Goal: Task Accomplishment & Management: Manage account settings

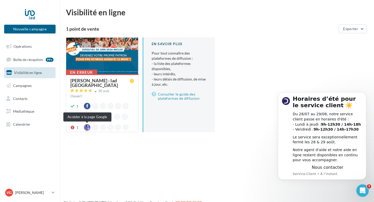
click at [87, 127] on div at bounding box center [87, 127] width 6 height 6
click at [116, 54] on div at bounding box center [102, 56] width 72 height 37
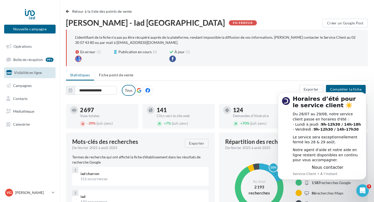
click at [345, 88] on body "Horaires d’été pour le service client ☀️ Du 28/07 au 29/08, notre service clien…" at bounding box center [322, 135] width 100 height 99
click at [339, 90] on body "Horaires d’été pour le service client ☀️ Du 28/07 au 29/08, notre service clien…" at bounding box center [322, 135] width 100 height 99
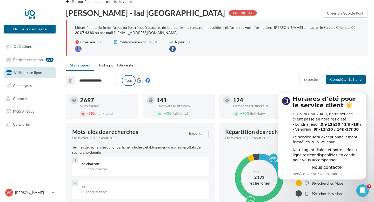
scroll to position [2, 0]
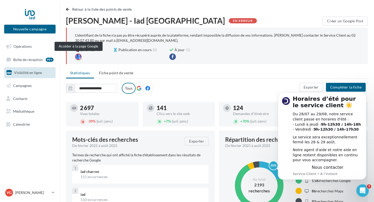
click at [79, 55] on div at bounding box center [78, 56] width 6 height 6
click at [363, 191] on icon "Ouvrir le Messenger Intercom" at bounding box center [361, 190] width 9 height 9
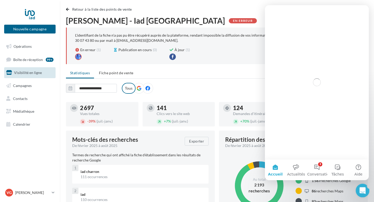
scroll to position [0, 0]
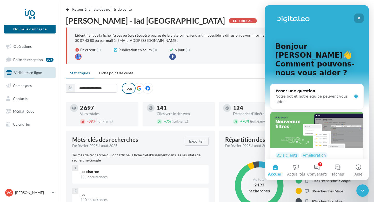
click at [359, 19] on icon "Fermer" at bounding box center [358, 18] width 3 height 3
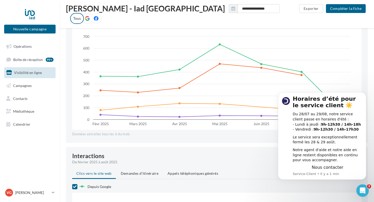
scroll to position [484, 0]
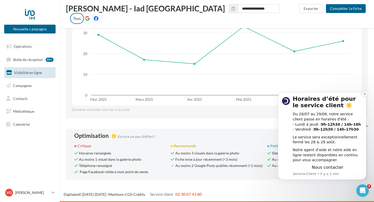
click at [366, 94] on icon "Dismiss notification" at bounding box center [364, 93] width 3 height 3
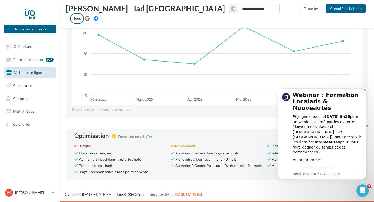
click at [365, 89] on icon "Dismiss notification" at bounding box center [364, 89] width 3 height 3
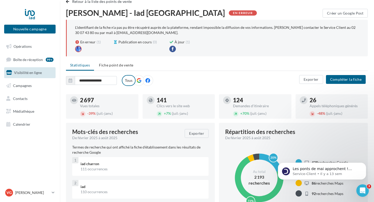
scroll to position [0, 0]
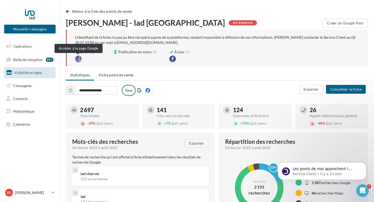
click at [78, 59] on div at bounding box center [78, 59] width 6 height 6
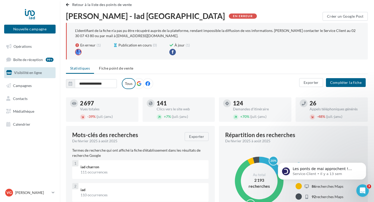
scroll to position [7, 0]
click at [229, 14] on div "En erreur" at bounding box center [243, 15] width 28 height 5
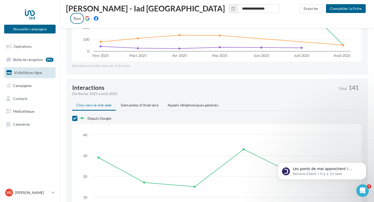
scroll to position [484, 0]
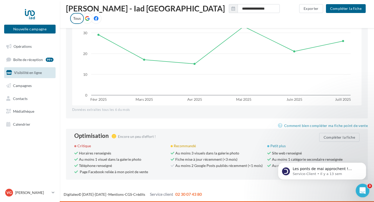
click at [367, 195] on div "3" at bounding box center [363, 191] width 14 height 14
click at [365, 191] on div "Ouvrir le Messenger Intercom" at bounding box center [361, 189] width 17 height 17
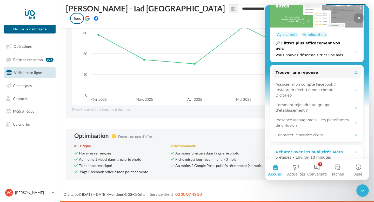
scroll to position [121, 0]
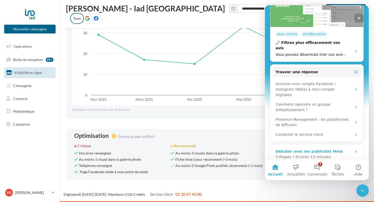
click at [331, 149] on div "Débuter avec les publicités Meta" at bounding box center [308, 151] width 67 height 5
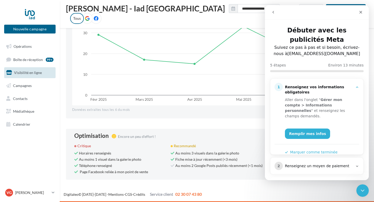
scroll to position [61, 0]
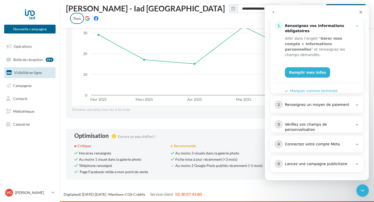
click at [336, 104] on div "Renseignez un moyen de paiement" at bounding box center [319, 104] width 68 height 5
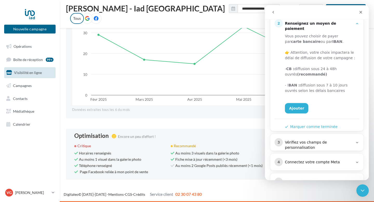
scroll to position [105, 0]
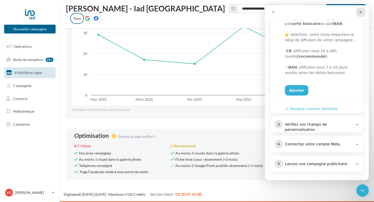
click at [362, 13] on div "Fermer" at bounding box center [360, 12] width 9 height 9
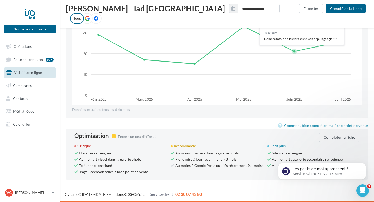
scroll to position [0, 0]
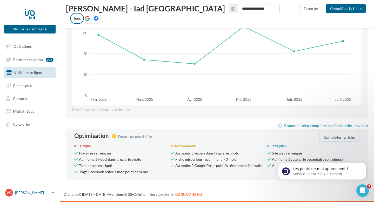
click at [37, 192] on p "[PERSON_NAME]" at bounding box center [32, 192] width 35 height 5
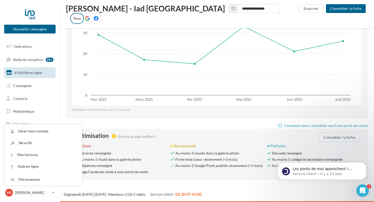
click at [149, 137] on span "Encore un peu d'effort !" at bounding box center [137, 136] width 38 height 4
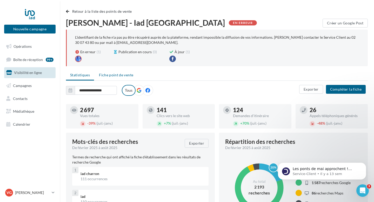
click at [118, 78] on li "Fiche point de vente" at bounding box center [116, 74] width 43 height 9
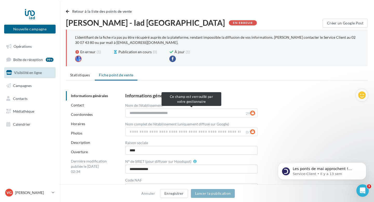
click at [254, 113] on div "**********" at bounding box center [191, 112] width 132 height 9
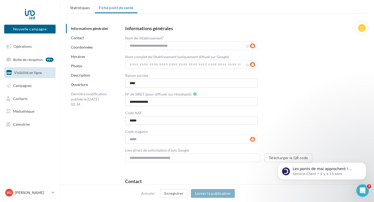
scroll to position [77, 0]
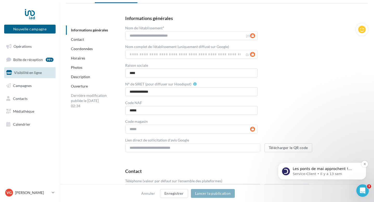
click at [302, 168] on p "Les ponts de mai approchent ! Pensez à mettre à jour vos horaires pour éviter t…" at bounding box center [325, 168] width 67 height 5
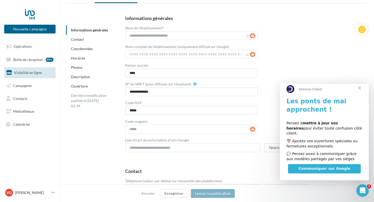
scroll to position [0, 0]
click at [360, 93] on span "Fermer" at bounding box center [359, 88] width 19 height 19
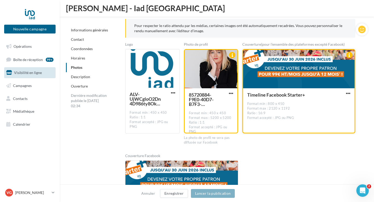
scroll to position [737, 0]
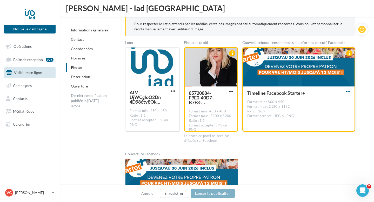
click at [349, 91] on span "button" at bounding box center [348, 91] width 4 height 4
click at [326, 128] on button "Supprimer" at bounding box center [323, 128] width 55 height 13
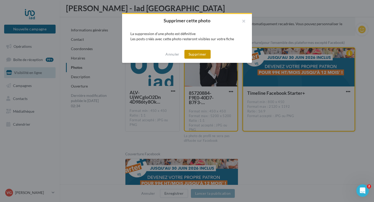
click at [205, 51] on button "Supprimer" at bounding box center [197, 54] width 26 height 9
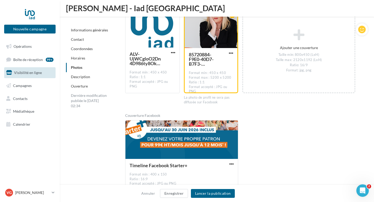
scroll to position [785, 0]
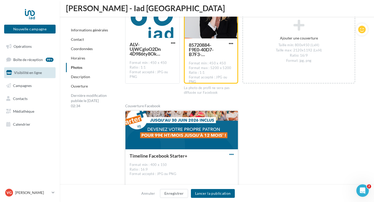
click at [230, 154] on span "button" at bounding box center [231, 154] width 4 height 4
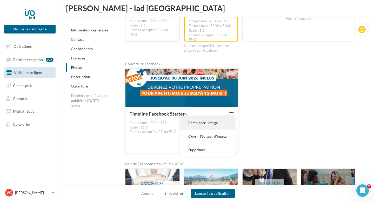
scroll to position [829, 0]
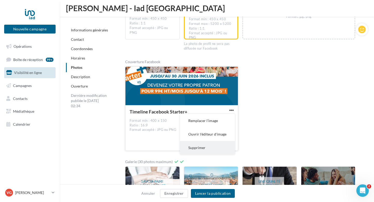
click at [206, 150] on button "Supprimer" at bounding box center [207, 147] width 55 height 13
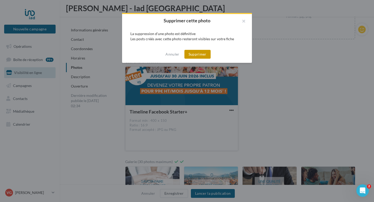
click at [203, 56] on button "Supprimer" at bounding box center [197, 54] width 26 height 9
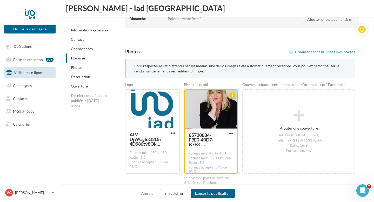
scroll to position [698, 0]
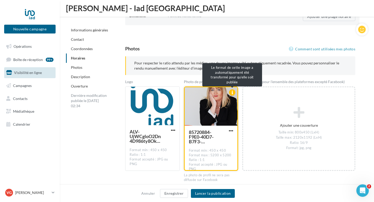
click at [232, 90] on div at bounding box center [232, 92] width 6 height 6
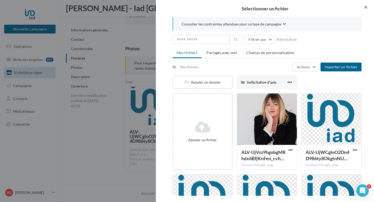
click at [370, 6] on button "button" at bounding box center [363, 8] width 21 height 16
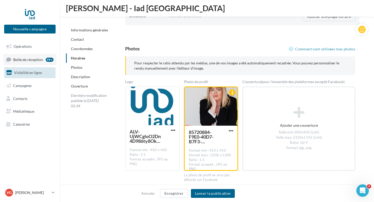
click at [26, 60] on span "Boîte de réception" at bounding box center [28, 59] width 30 height 4
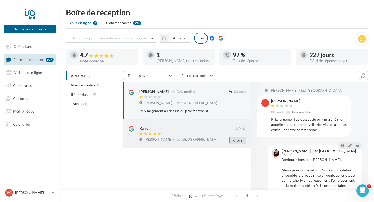
click at [234, 139] on button "Ignorer" at bounding box center [237, 140] width 17 height 7
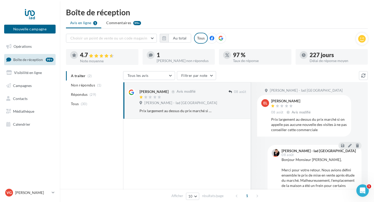
click at [33, 58] on span "Boîte de réception" at bounding box center [28, 59] width 30 height 4
click at [33, 71] on span "Visibilité en ligne" at bounding box center [28, 72] width 28 height 4
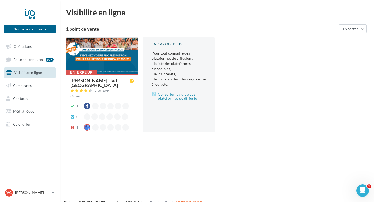
click at [93, 51] on div at bounding box center [102, 56] width 72 height 37
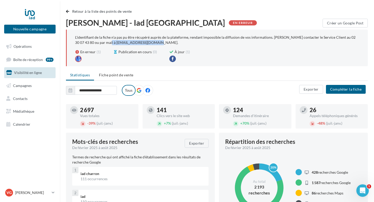
drag, startPoint x: 135, startPoint y: 43, endPoint x: 92, endPoint y: 43, distance: 43.6
click at [92, 43] on p "L'identifiant de la fiche n'a pas pu être récupéré auprès de la plateforme, ren…" at bounding box center [215, 40] width 280 height 10
copy p "erviceclient@digitaleo.com"
click at [134, 47] on p "L'identifiant de la fiche n'a pas pu être récupéré auprès de la plateforme, ren…" at bounding box center [217, 53] width 284 height 36
drag, startPoint x: 135, startPoint y: 43, endPoint x: 91, endPoint y: 42, distance: 44.1
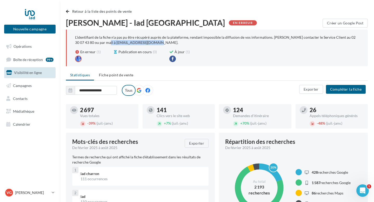
click at [91, 42] on p "L'identifiant de la fiche n'a pas pu être récupéré auprès de la plateforme, ren…" at bounding box center [215, 40] width 280 height 10
copy p "serviceclient@digitaleo.com"
click at [79, 60] on div at bounding box center [78, 59] width 6 height 6
click at [115, 77] on li "Fiche point de vente" at bounding box center [116, 74] width 43 height 9
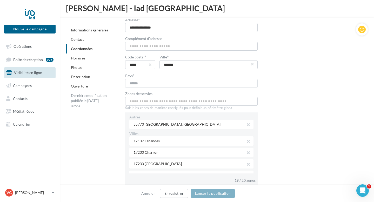
scroll to position [353, 0]
click at [82, 77] on link "Description" at bounding box center [80, 76] width 19 height 4
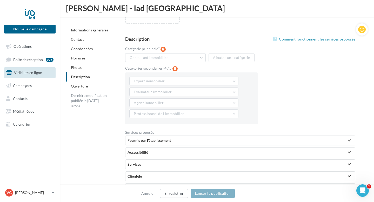
click at [78, 68] on link "Photos" at bounding box center [76, 67] width 11 height 4
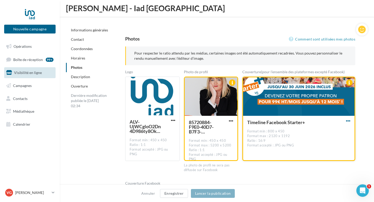
click at [349, 121] on span "button" at bounding box center [348, 121] width 4 height 4
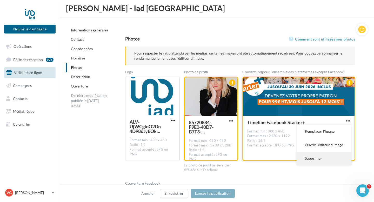
click at [320, 160] on button "Supprimer" at bounding box center [323, 158] width 55 height 13
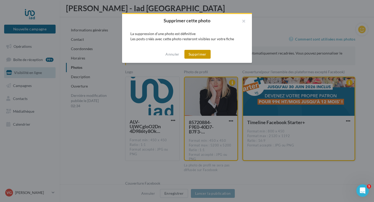
click at [205, 55] on button "Supprimer" at bounding box center [197, 54] width 26 height 9
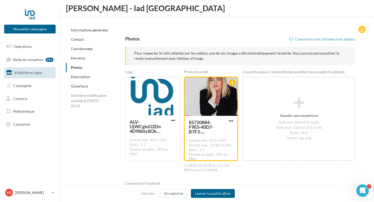
click at [81, 57] on link "Horaires" at bounding box center [78, 58] width 14 height 4
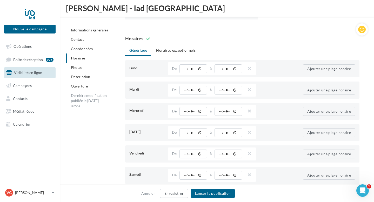
click at [81, 43] on div "Contact" at bounding box center [105, 39] width 78 height 9
click at [81, 40] on link "Contact" at bounding box center [77, 39] width 13 height 4
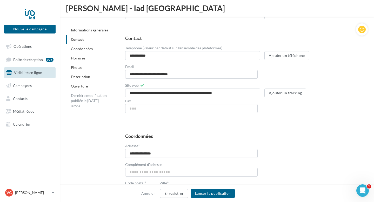
click at [80, 86] on link "Ouverture" at bounding box center [79, 86] width 17 height 4
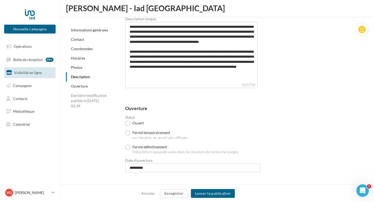
scroll to position [1523, 0]
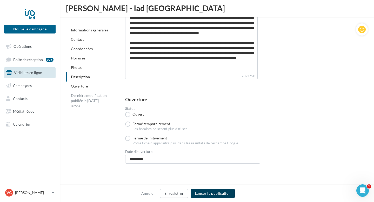
click at [212, 194] on button "Lancer la publication" at bounding box center [213, 193] width 44 height 9
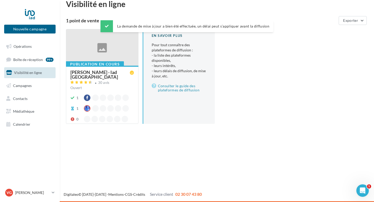
scroll to position [8, 0]
